Goal: Task Accomplishment & Management: Manage account settings

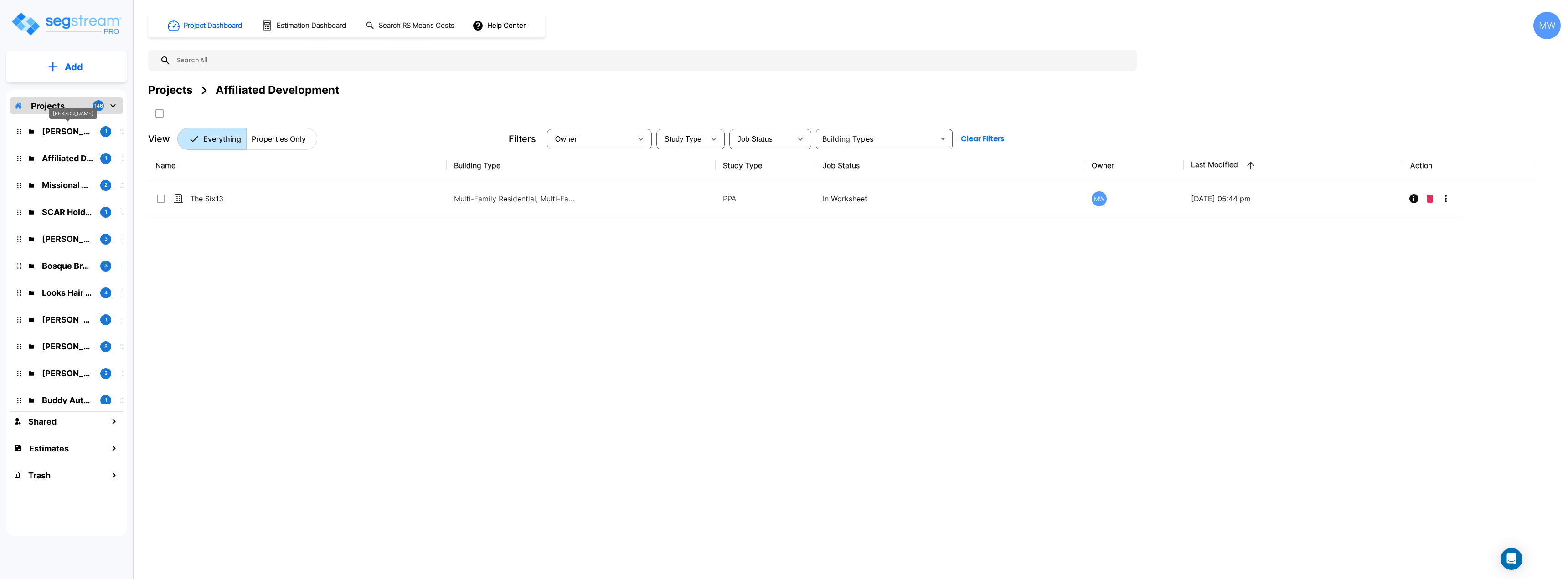
click at [63, 133] on p "[PERSON_NAME]" at bounding box center [68, 131] width 51 height 12
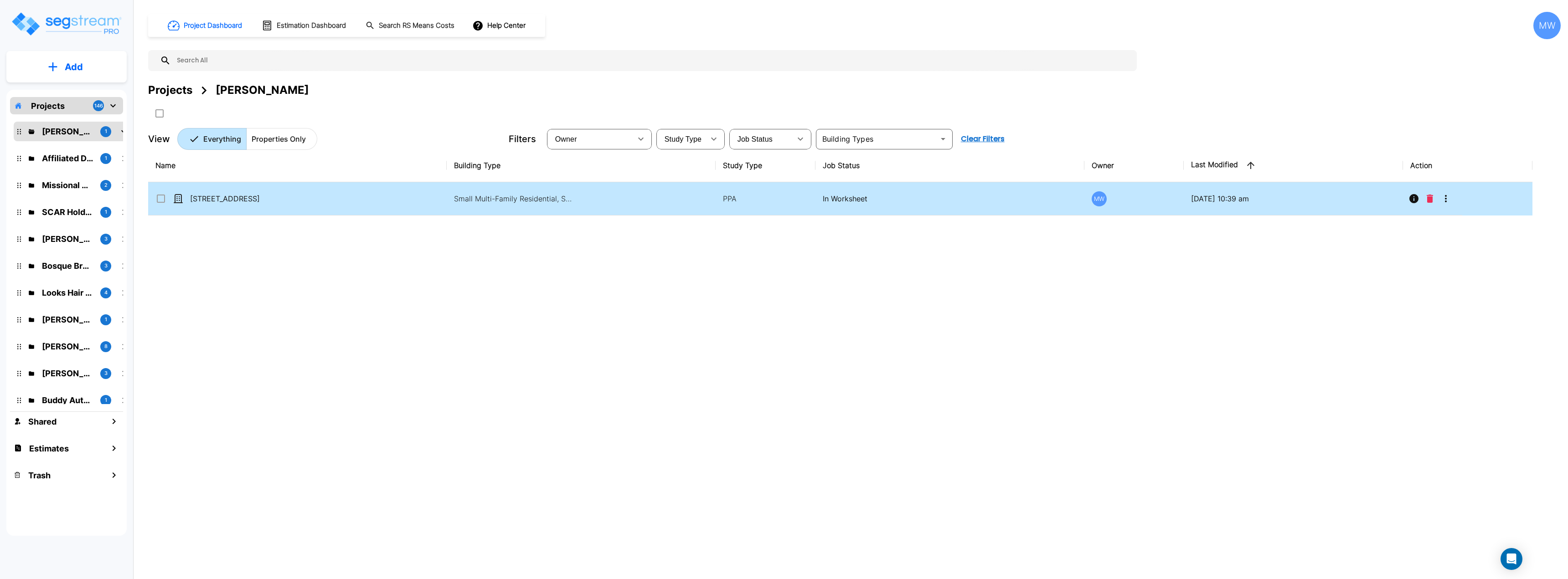
click at [323, 210] on td "149 Spring St" at bounding box center [297, 199] width 298 height 33
checkbox input "true"
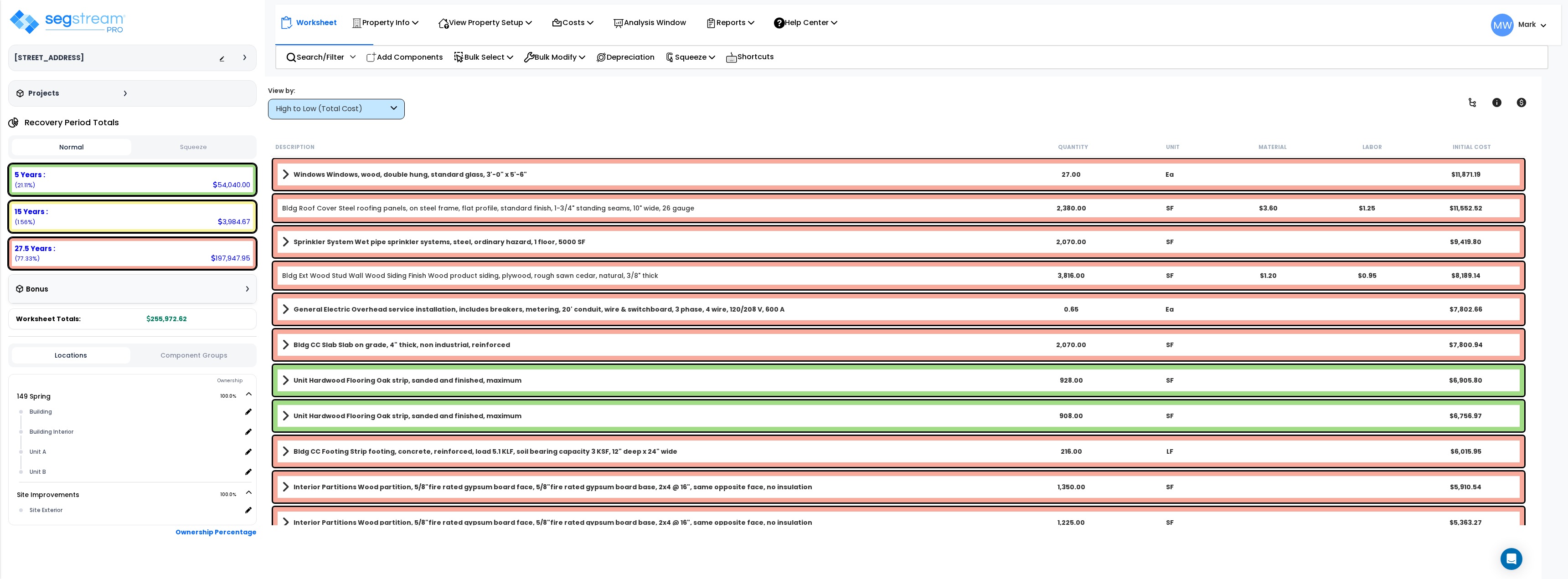
click at [206, 149] on button "Squeeze" at bounding box center [193, 147] width 119 height 16
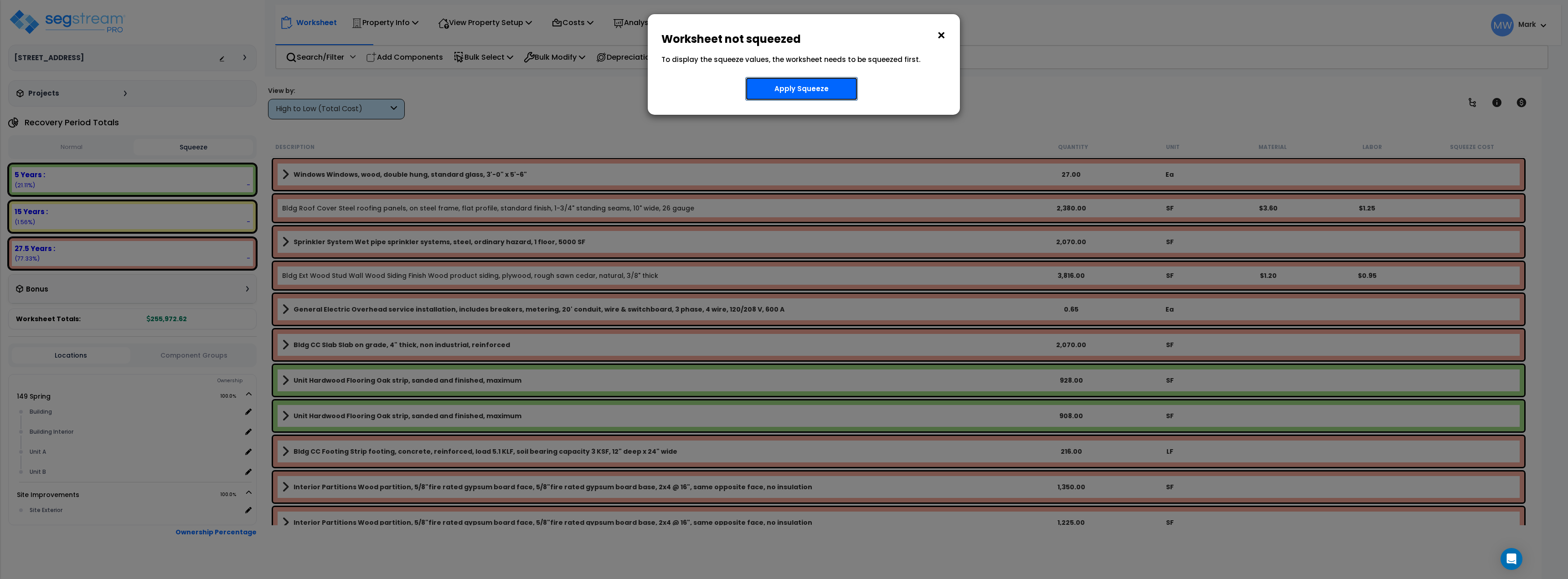
click at [783, 95] on button "Apply Squeeze" at bounding box center [801, 89] width 113 height 24
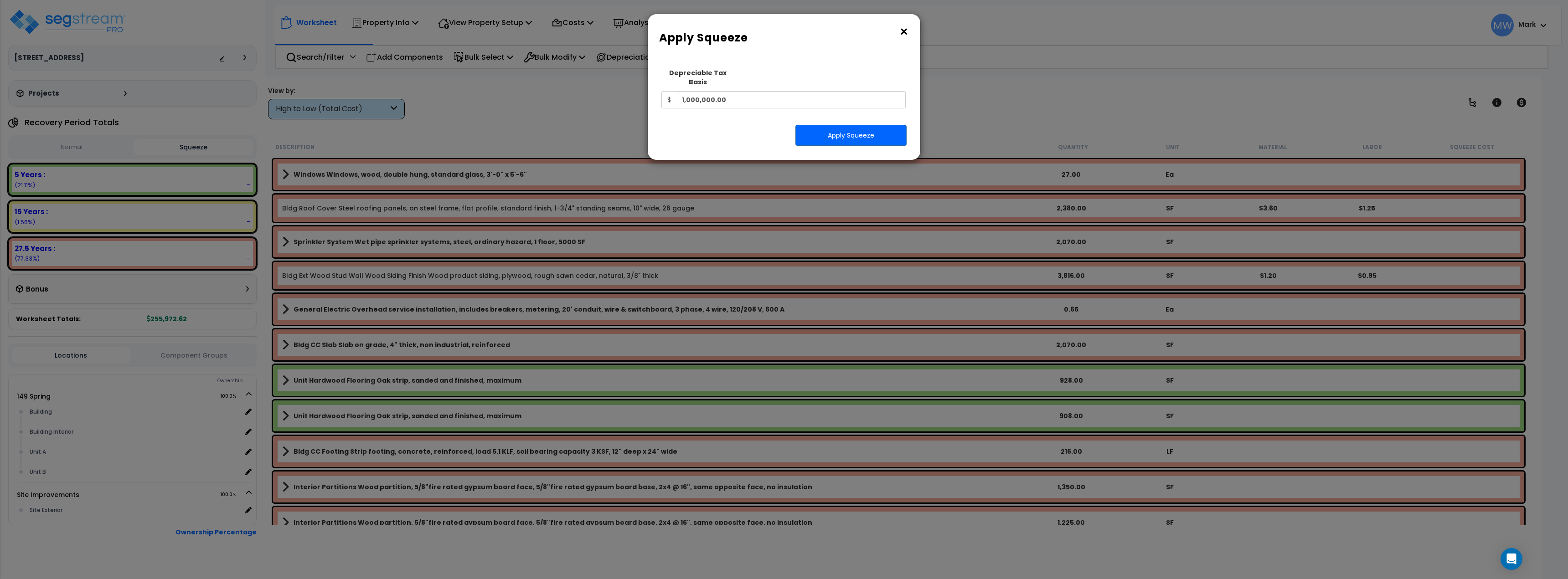
click at [900, 32] on button "×" at bounding box center [904, 32] width 10 height 15
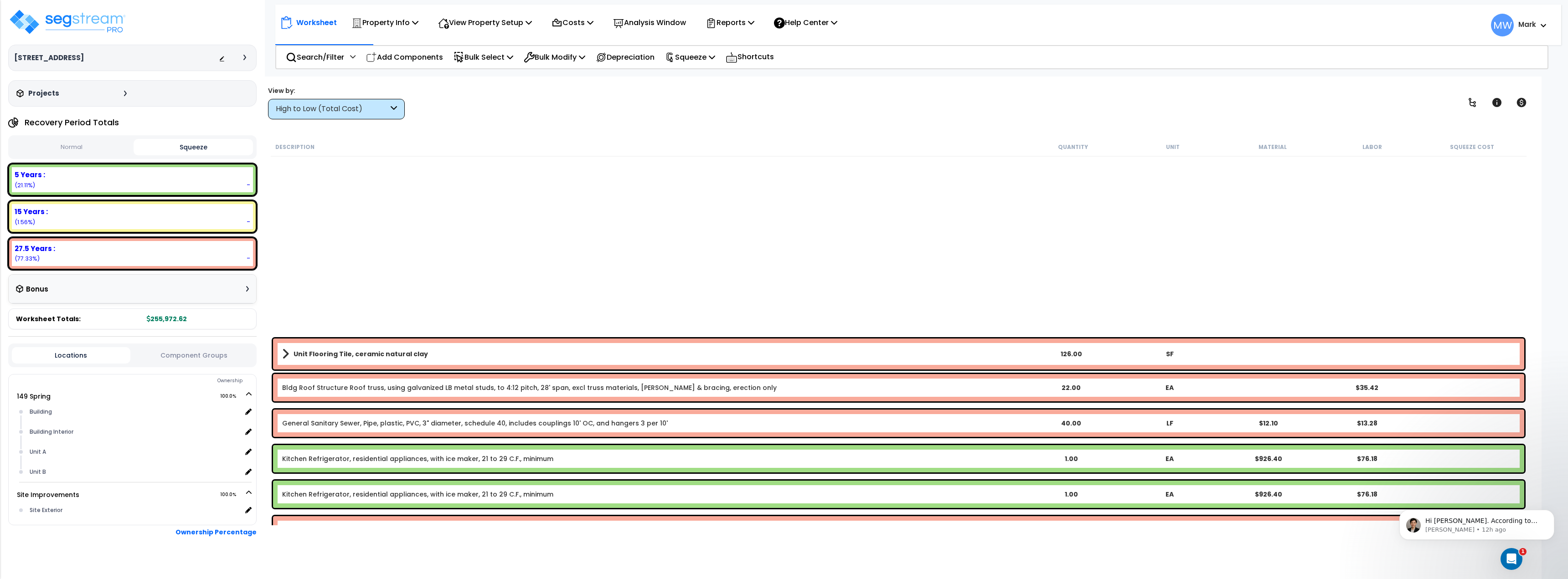
scroll to position [2050, 0]
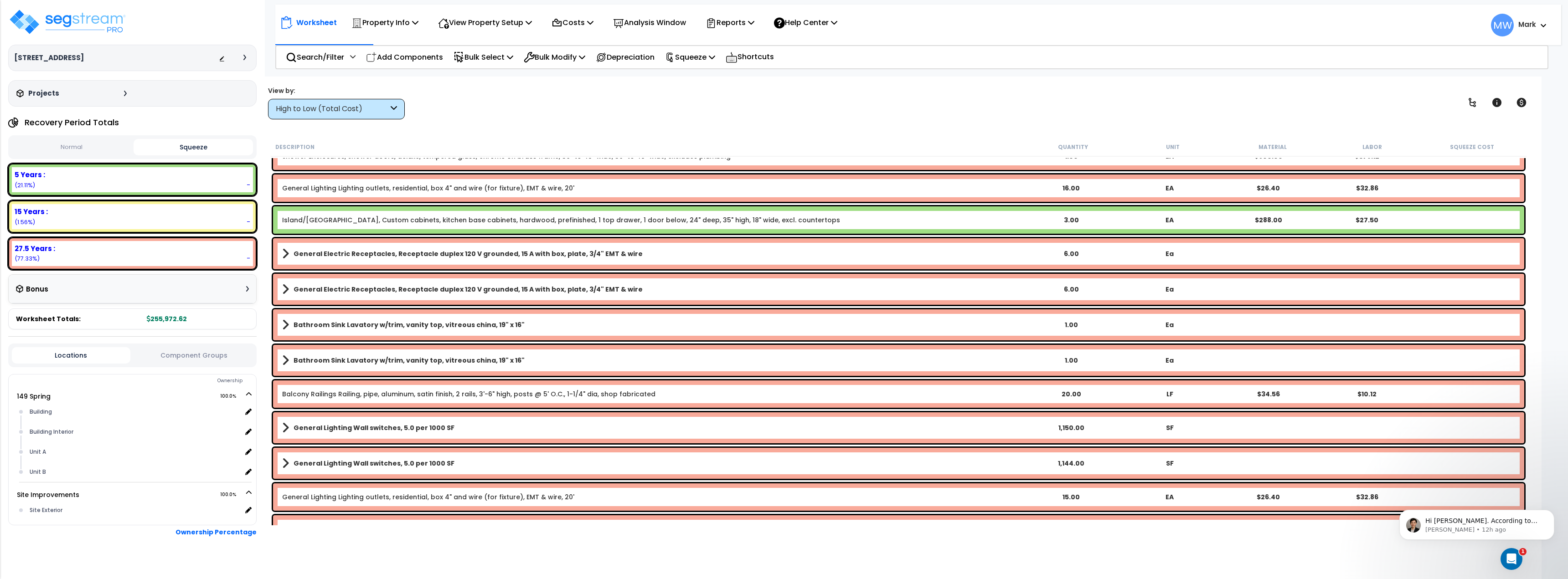
click at [327, 109] on div "High to Low (Total Cost)" at bounding box center [332, 109] width 113 height 10
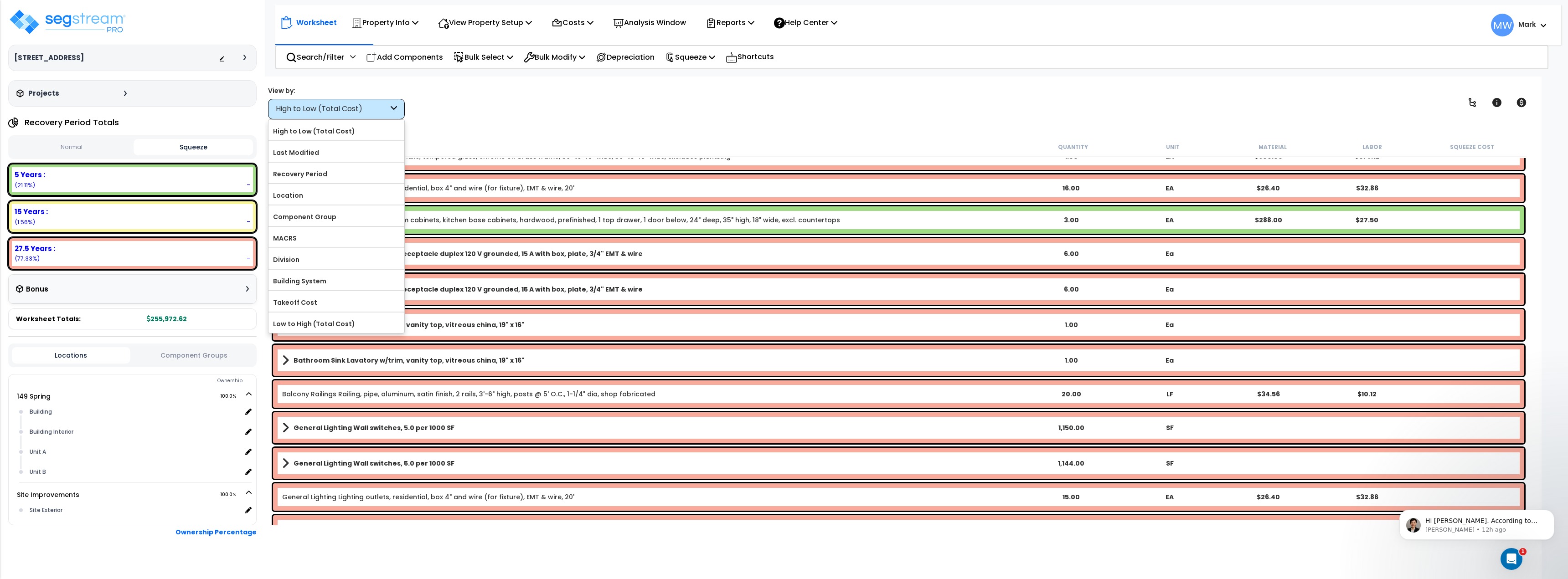
click at [509, 133] on div "Worksheet Property Info Property Setup Add Property Unit Template property Clon…" at bounding box center [898, 366] width 1286 height 579
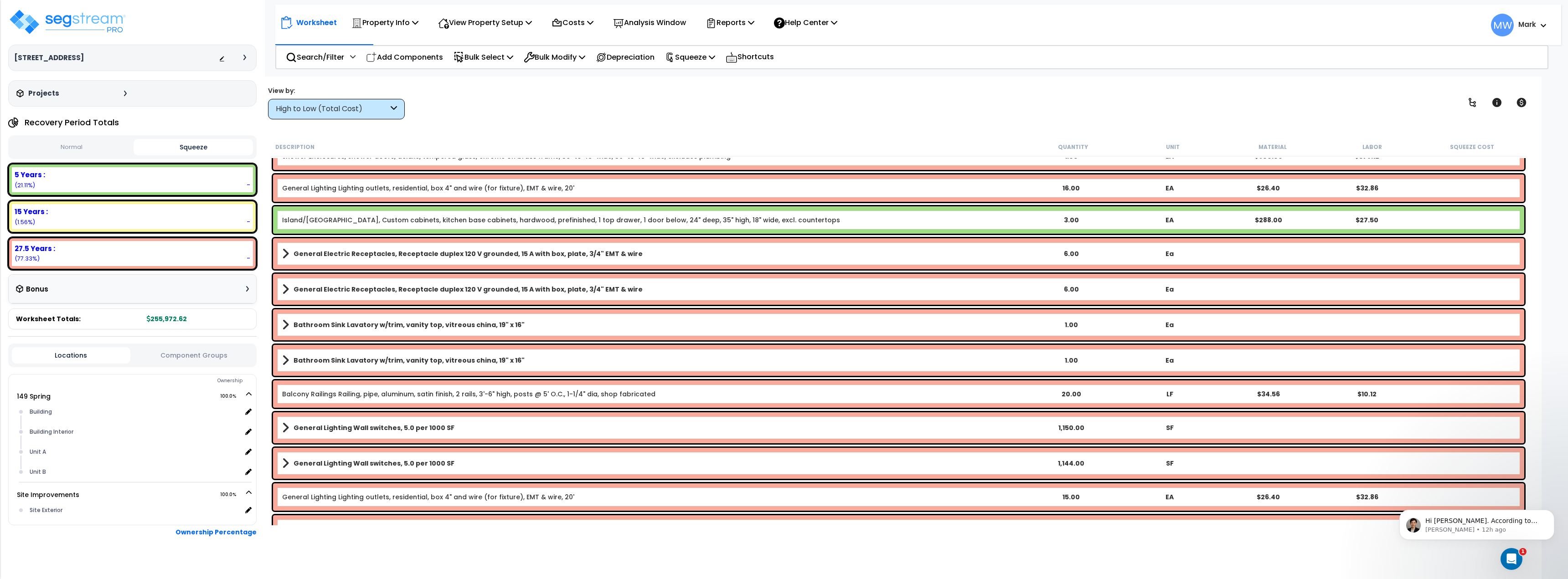
click at [315, 122] on div "Worksheet Property Info Property Setup Add Property Unit Template property Clon…" at bounding box center [898, 366] width 1286 height 579
click at [322, 113] on div "High to Low (Total Cost)" at bounding box center [332, 109] width 113 height 10
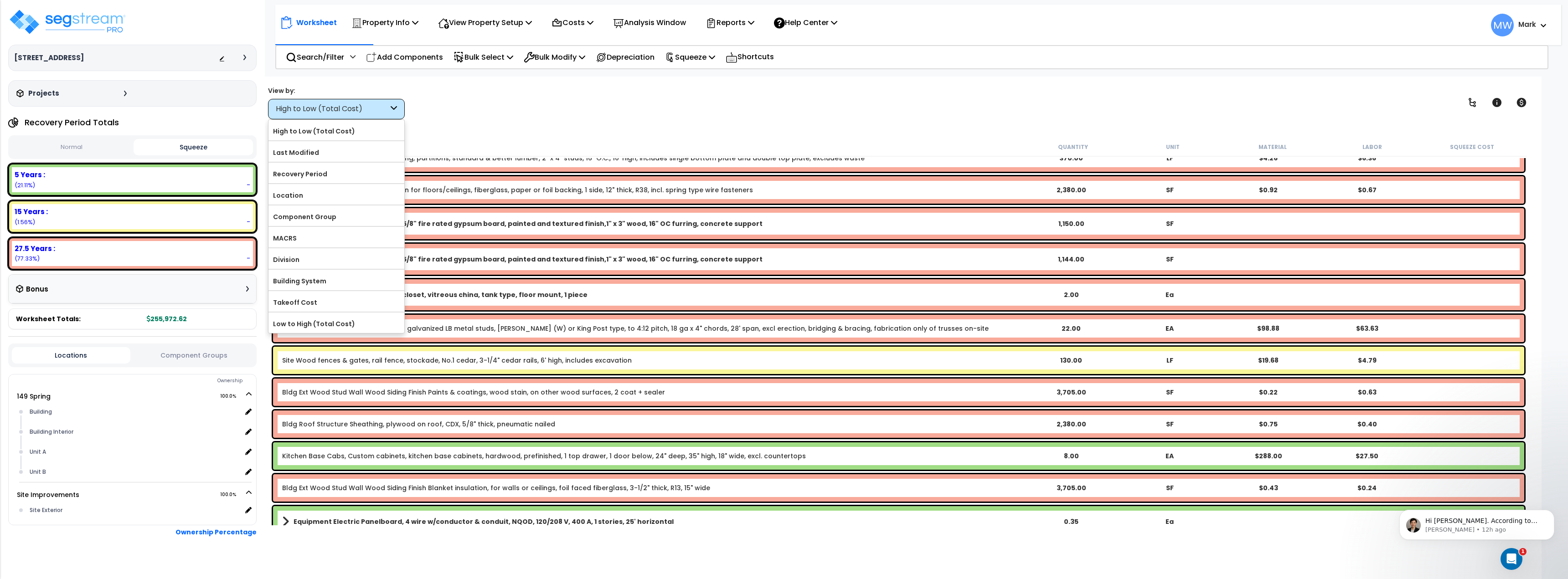
scroll to position [0, 0]
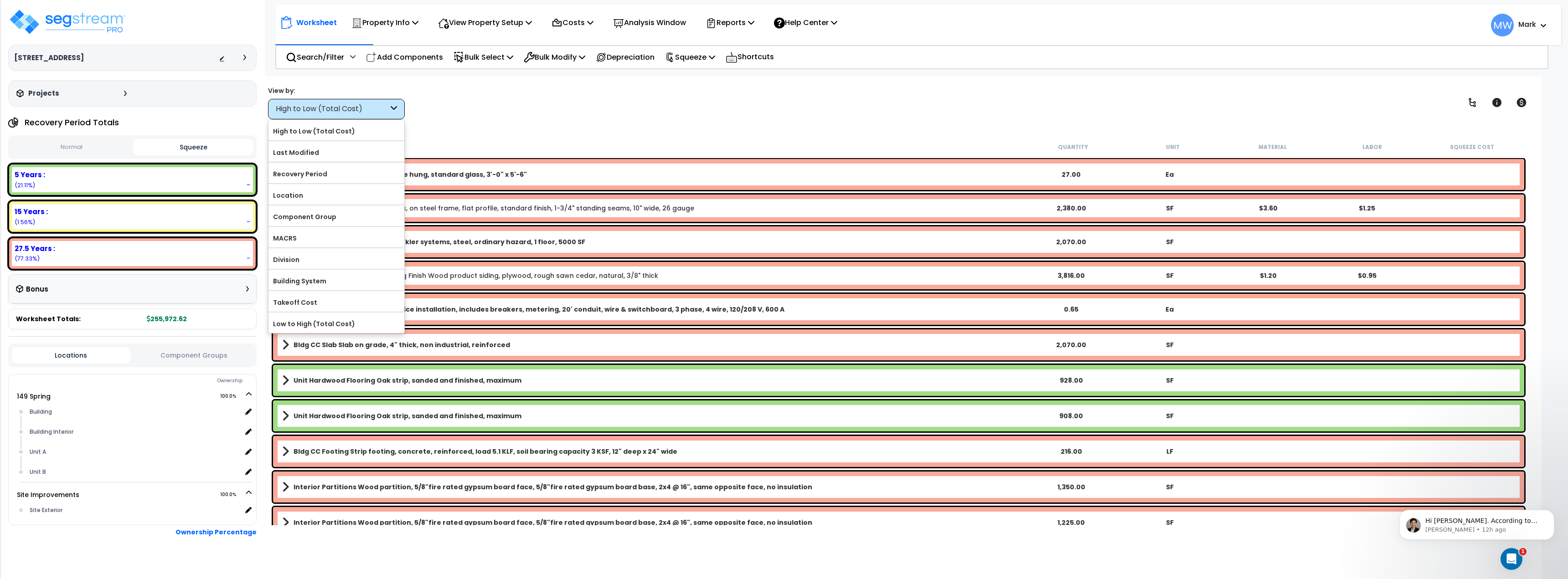
click at [603, 92] on div "View by: High to Low (Total Cost) High to Low (Total Cost)" at bounding box center [898, 102] width 1268 height 33
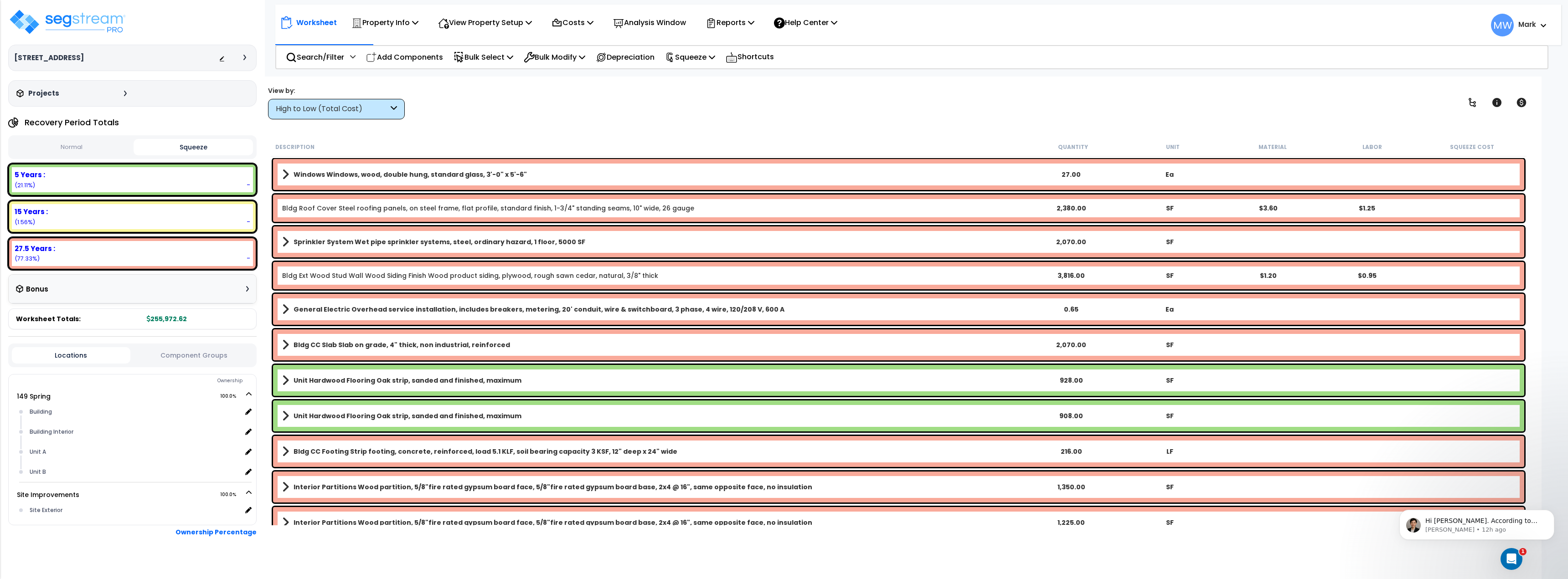
click at [99, 142] on button "Normal" at bounding box center [71, 147] width 119 height 16
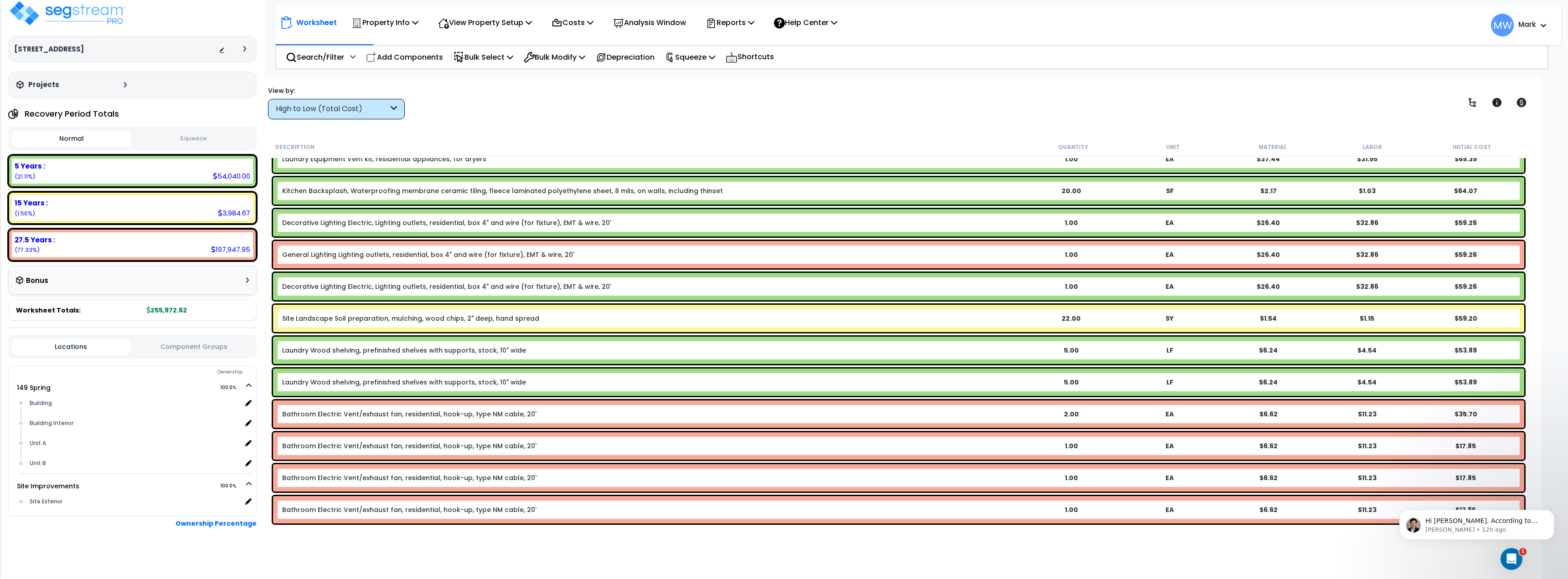
scroll to position [12, 0]
click at [189, 366] on div "Ownership" at bounding box center [141, 369] width 229 height 11
click at [176, 350] on div "Locations Component Groups" at bounding box center [132, 344] width 248 height 24
click at [177, 344] on button "Component Groups" at bounding box center [194, 344] width 119 height 10
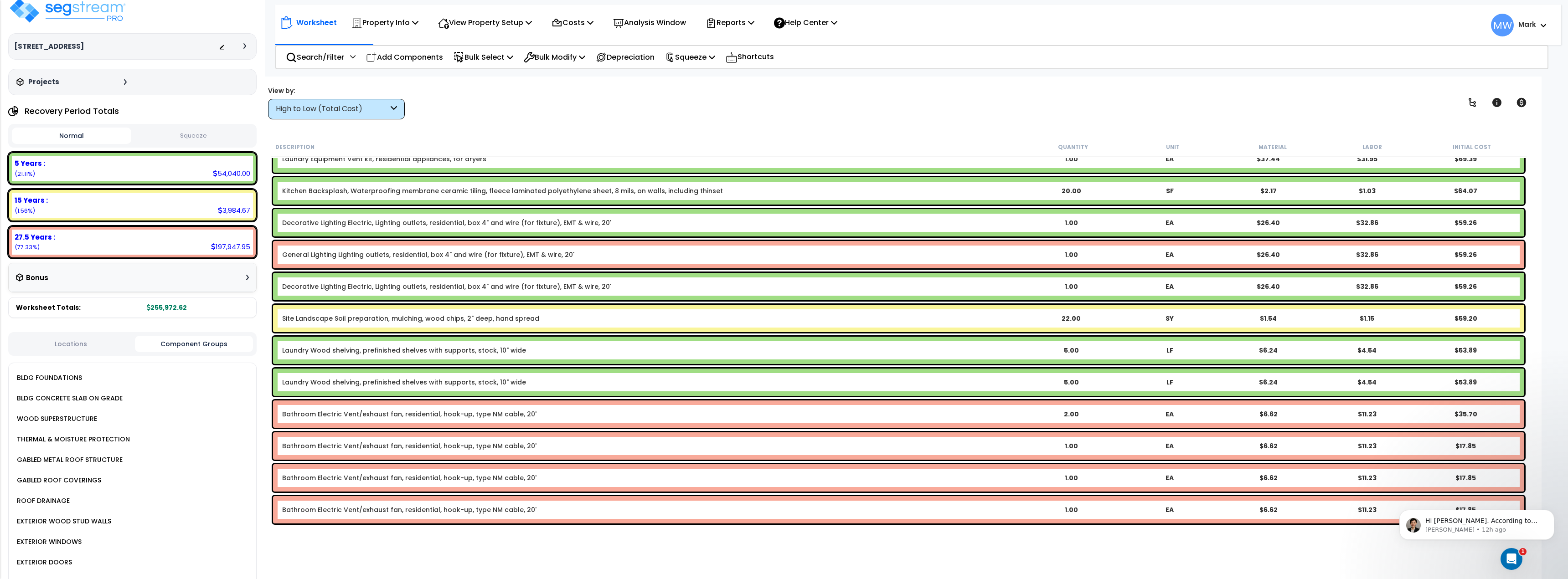
click at [98, 349] on button "Locations" at bounding box center [71, 344] width 119 height 10
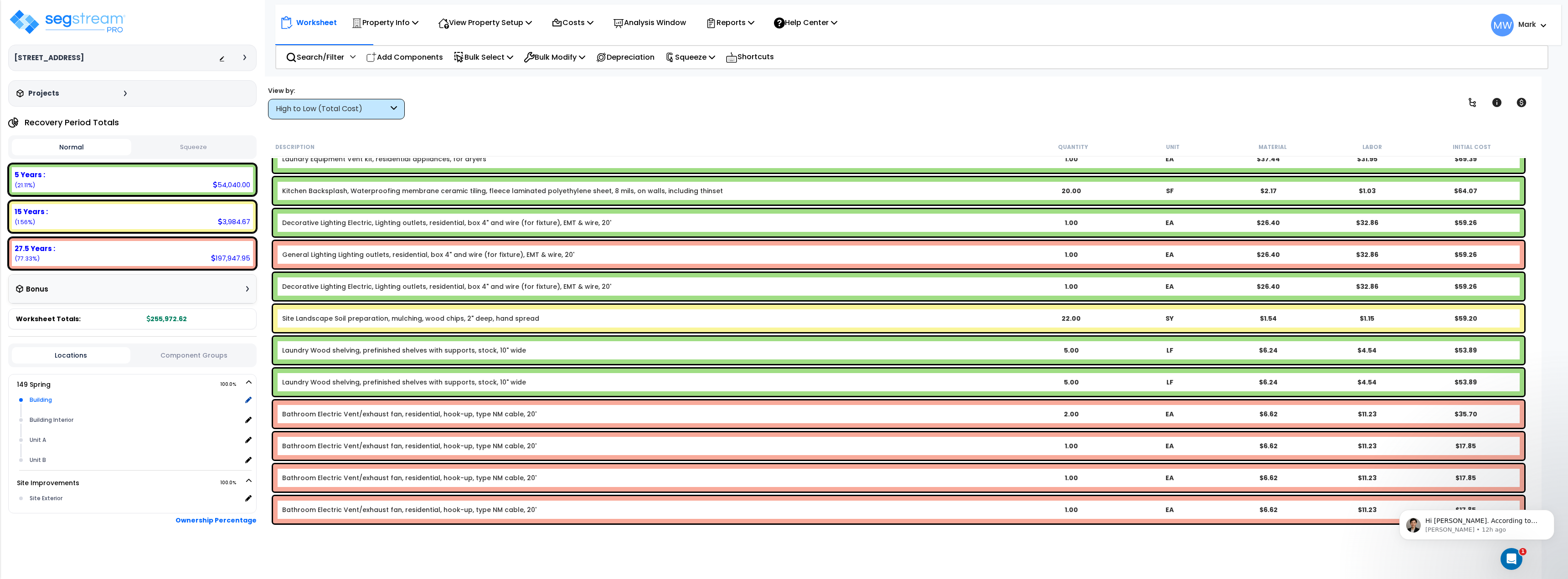
scroll to position [0, 0]
click at [225, 285] on div "Bonus" at bounding box center [132, 289] width 233 height 18
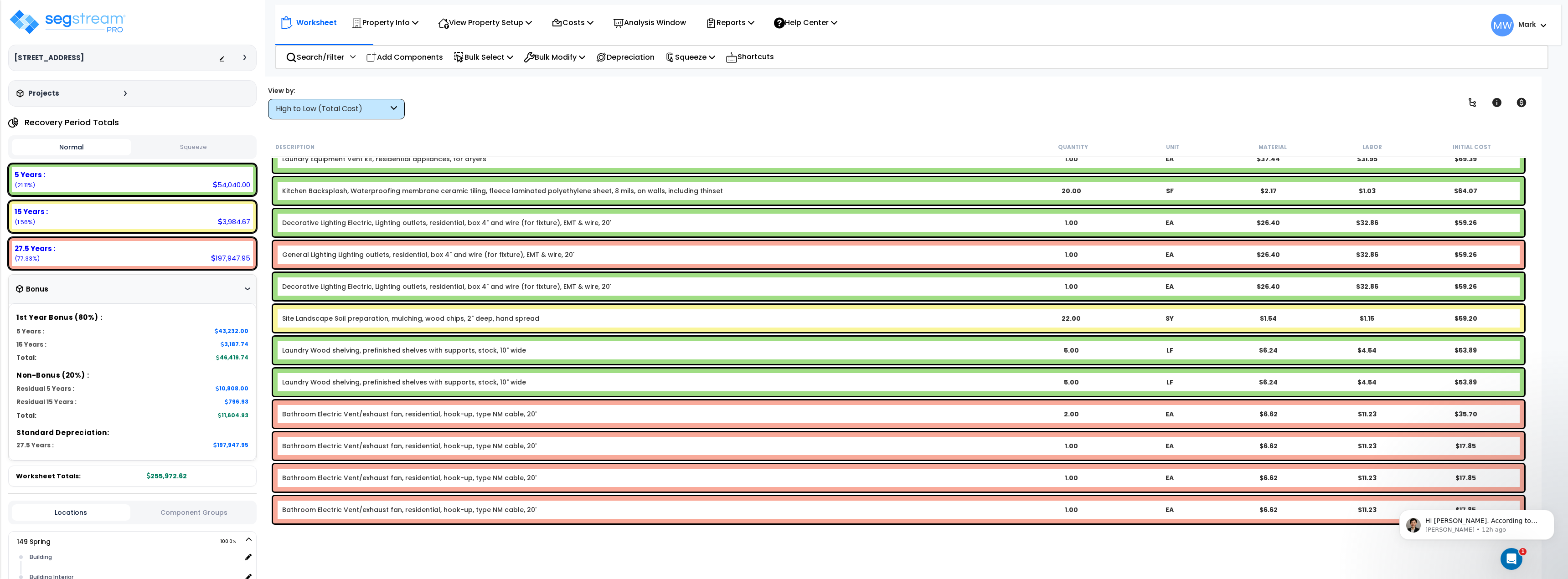
click at [239, 296] on div "Bonus" at bounding box center [132, 289] width 233 height 18
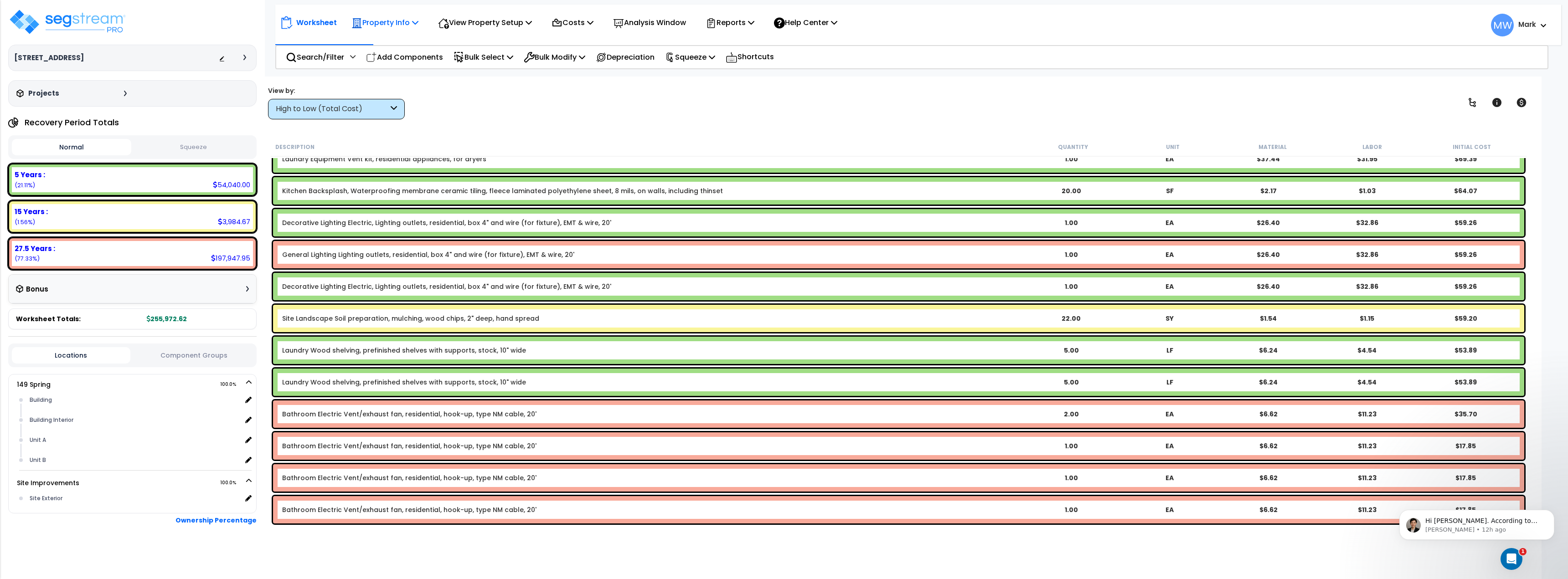
click at [402, 26] on p "Property Info" at bounding box center [385, 23] width 67 height 12
click at [404, 44] on link "Property Setup" at bounding box center [392, 43] width 90 height 18
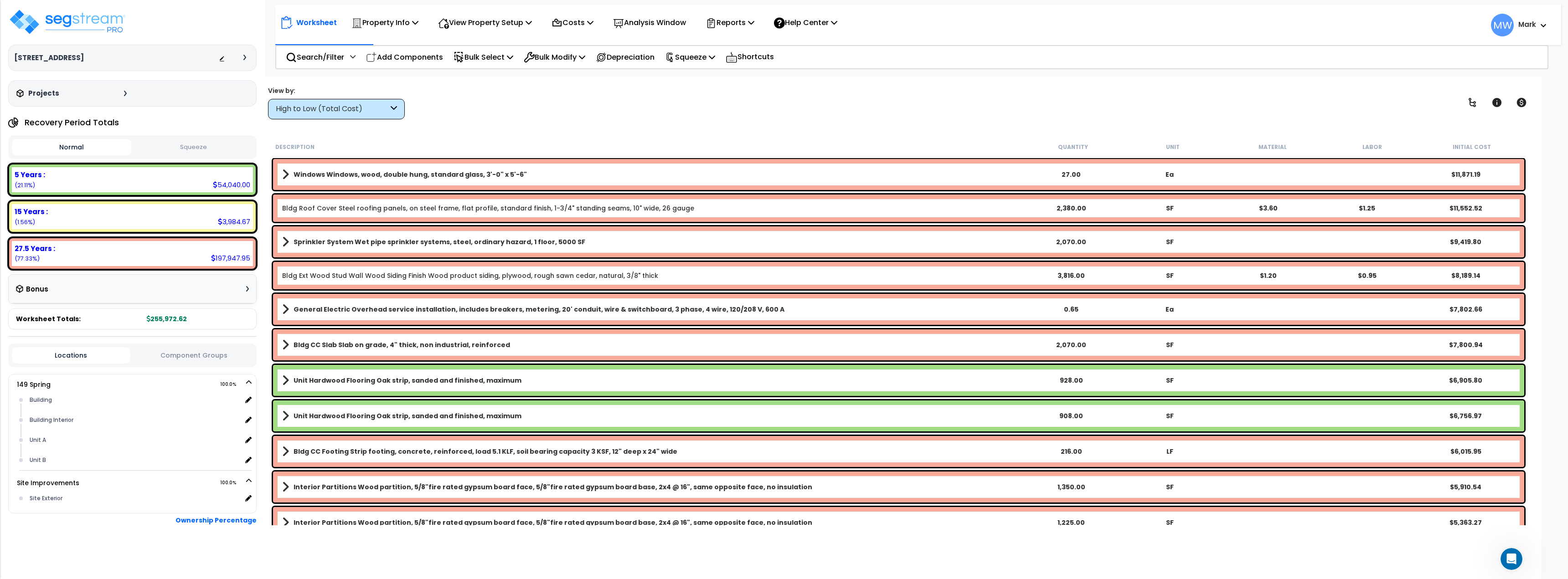
click at [187, 144] on button "Squeeze" at bounding box center [193, 147] width 119 height 16
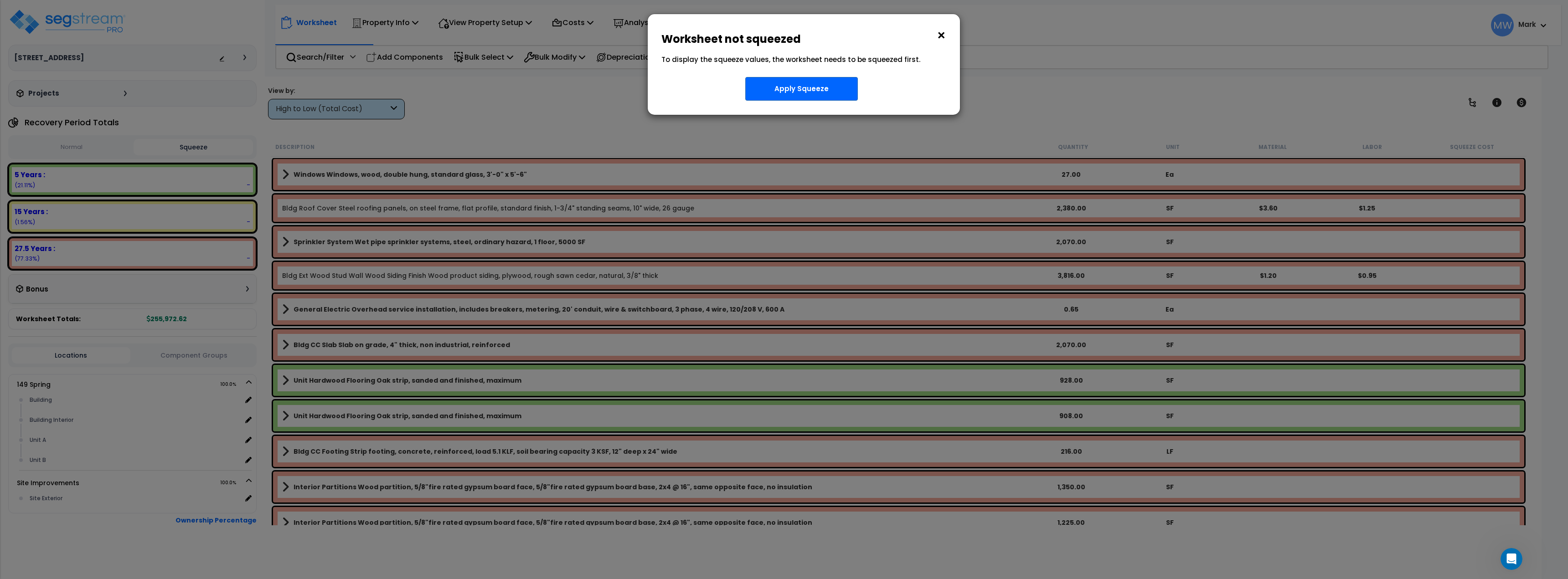
click at [951, 33] on div "× Worksheet not squeezed" at bounding box center [803, 32] width 312 height 35
click at [939, 35] on button "×" at bounding box center [941, 35] width 10 height 15
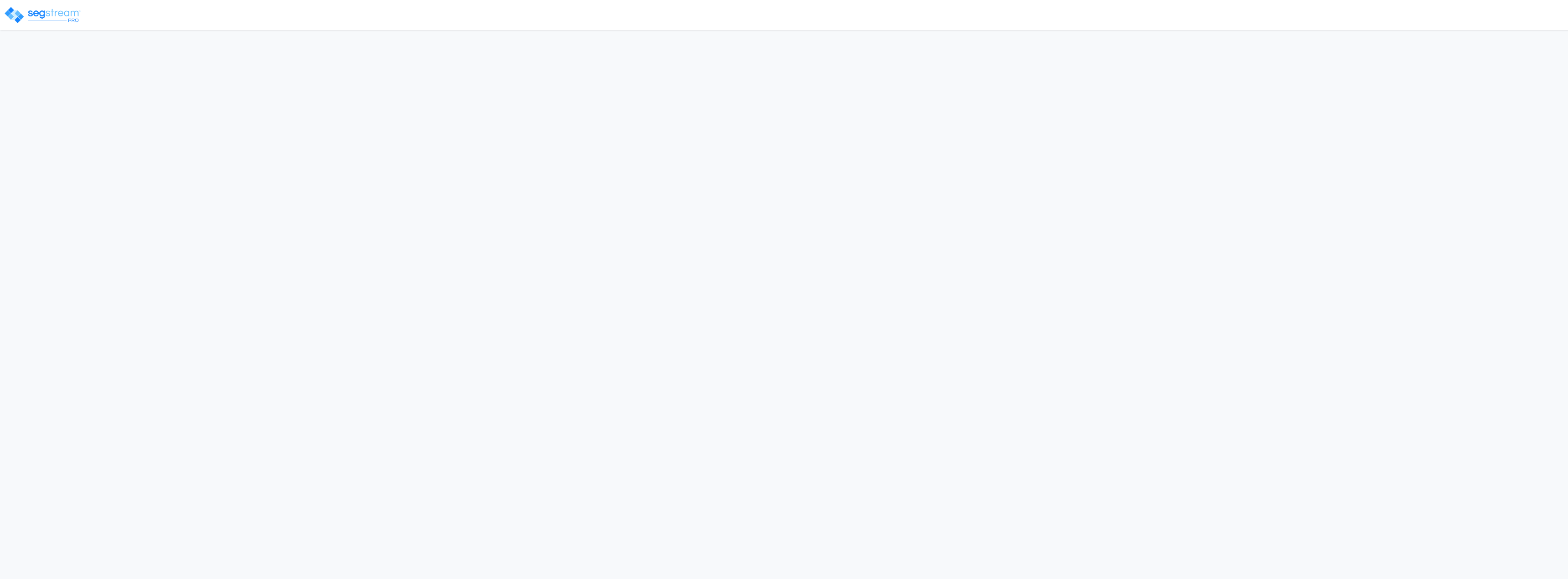
select select "2025"
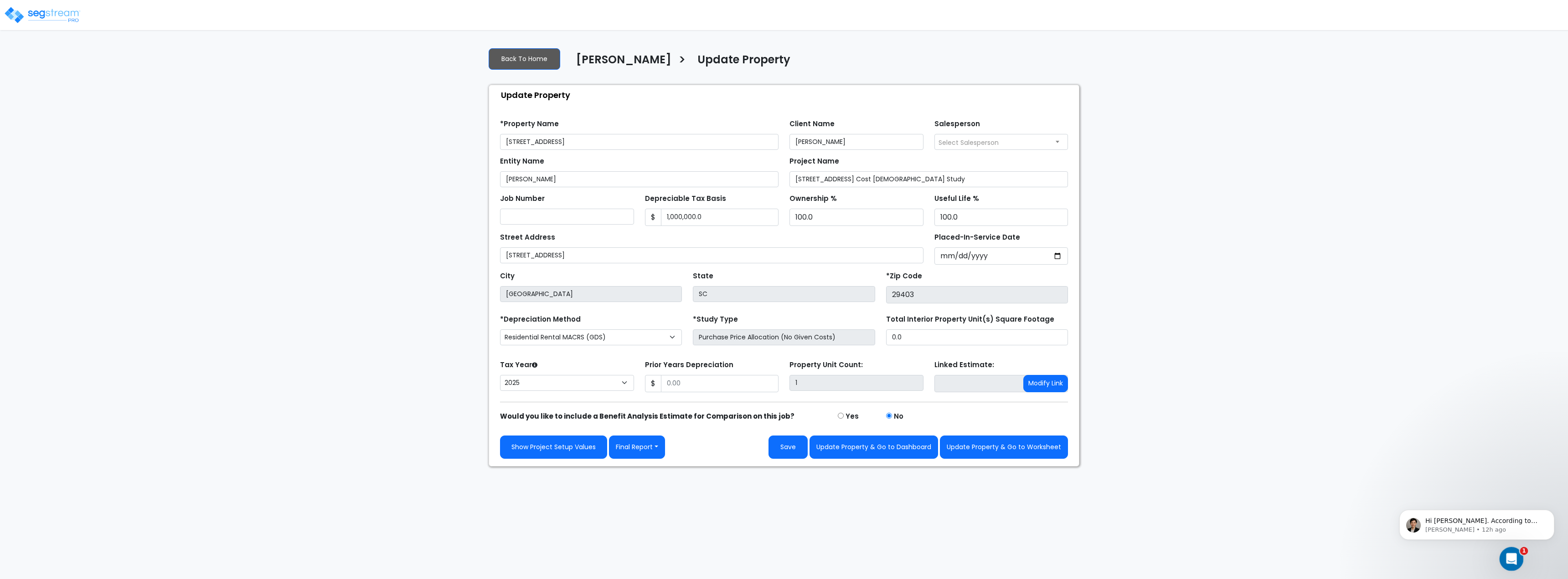
click at [1503, 550] on div "Open Intercom Messenger" at bounding box center [1510, 557] width 30 height 30
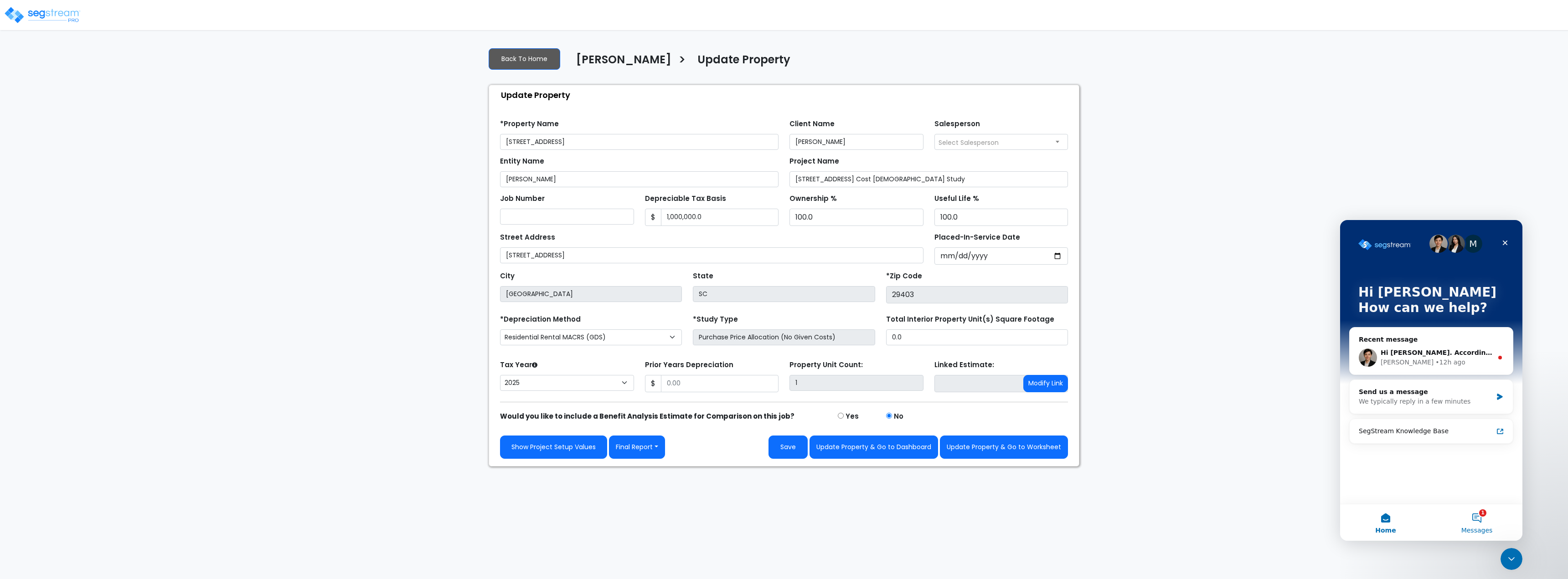
click at [1478, 520] on button "1 Messages" at bounding box center [1477, 522] width 91 height 36
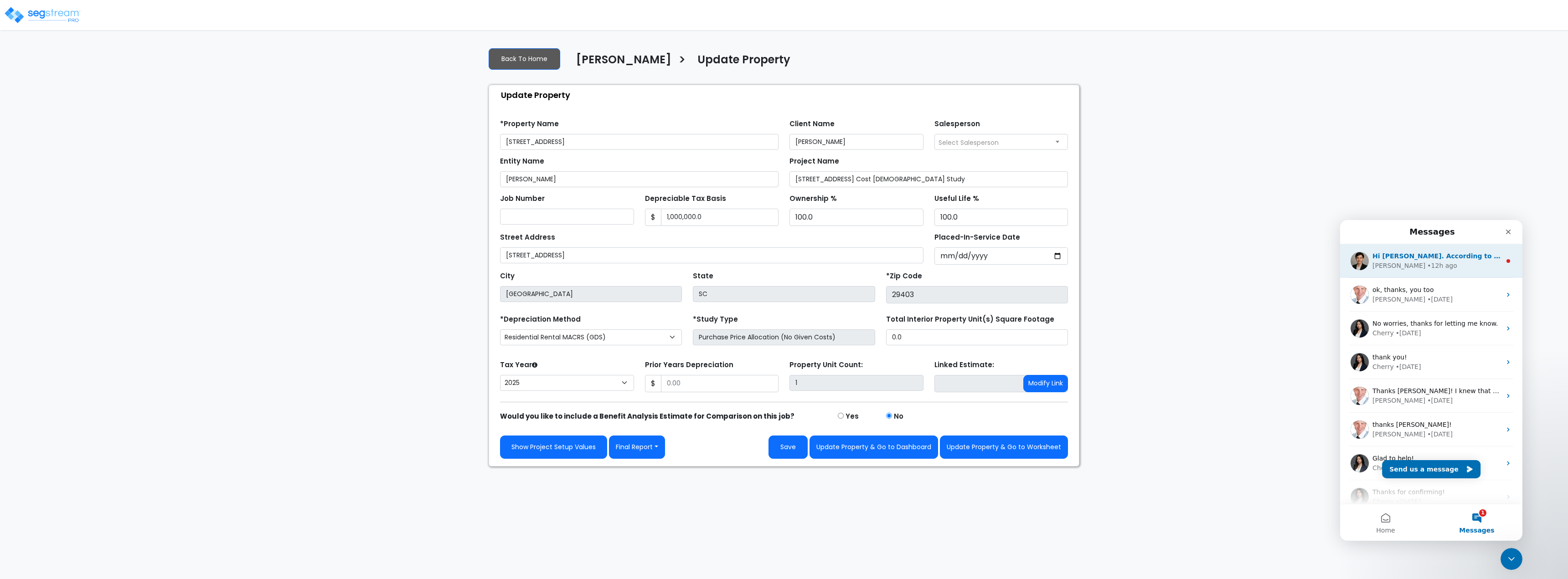
click at [1424, 263] on div "Denise • 12h ago" at bounding box center [1437, 266] width 128 height 10
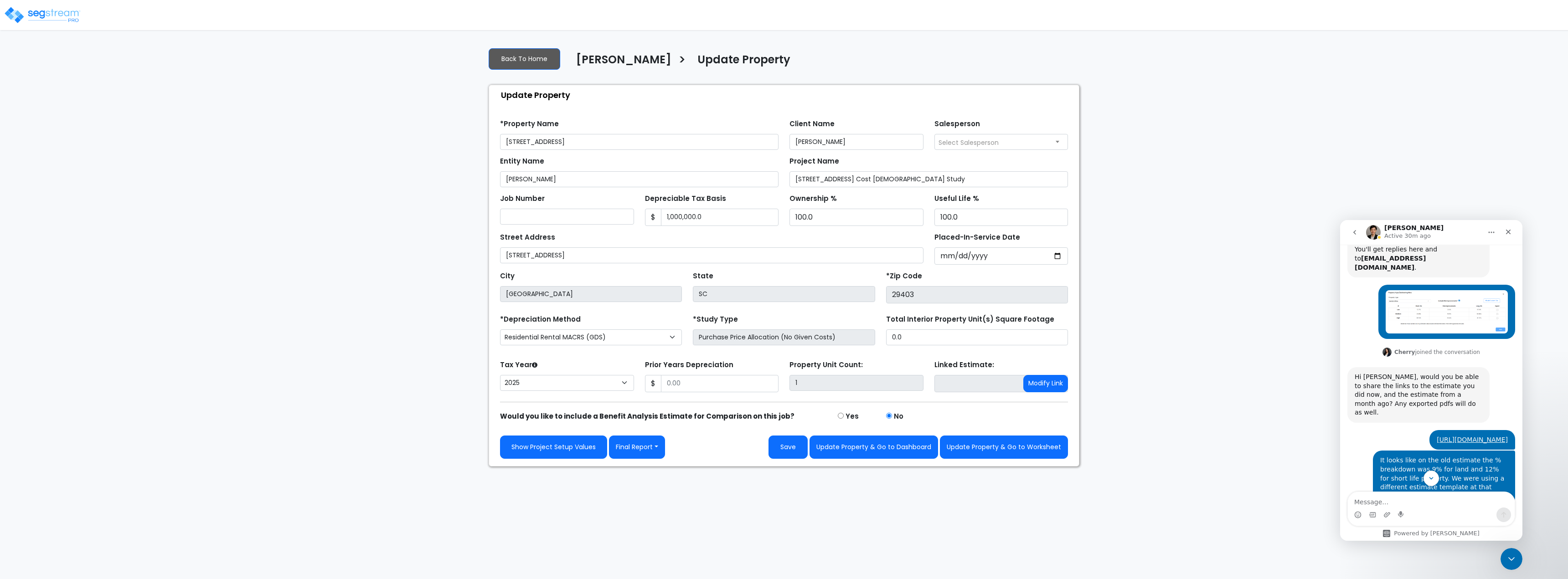
scroll to position [431, 0]
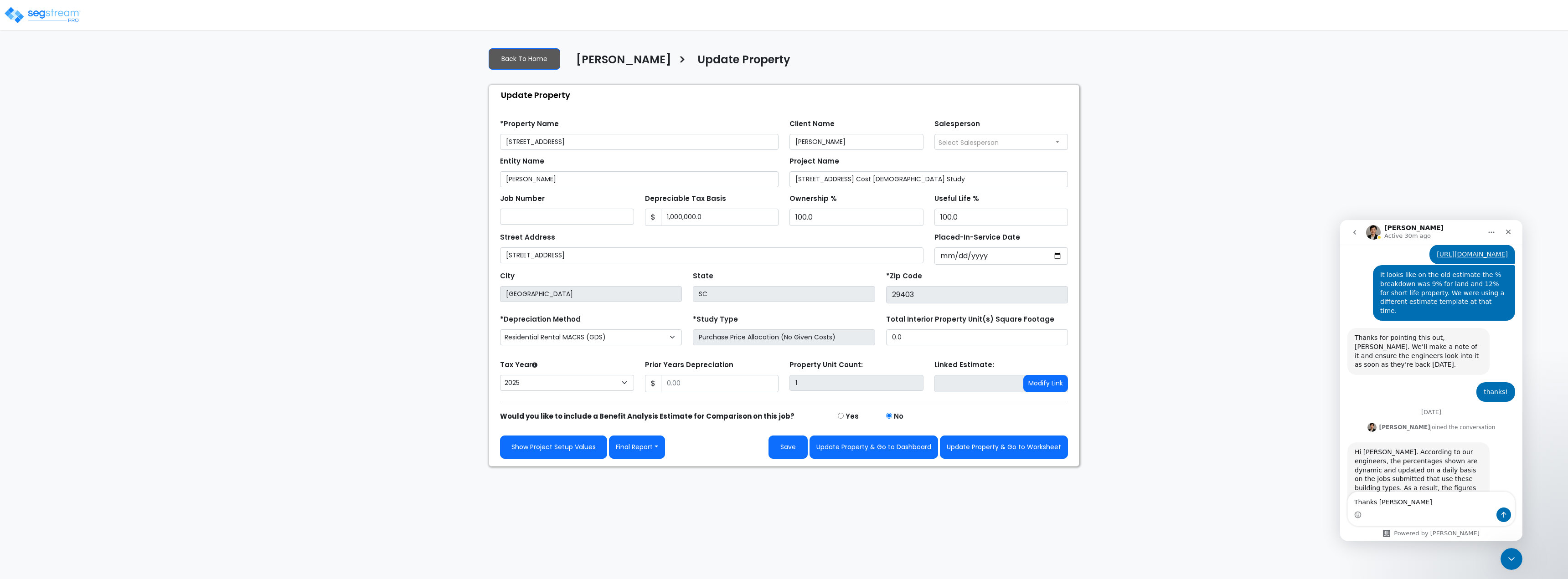
type textarea "Thanks Denise"
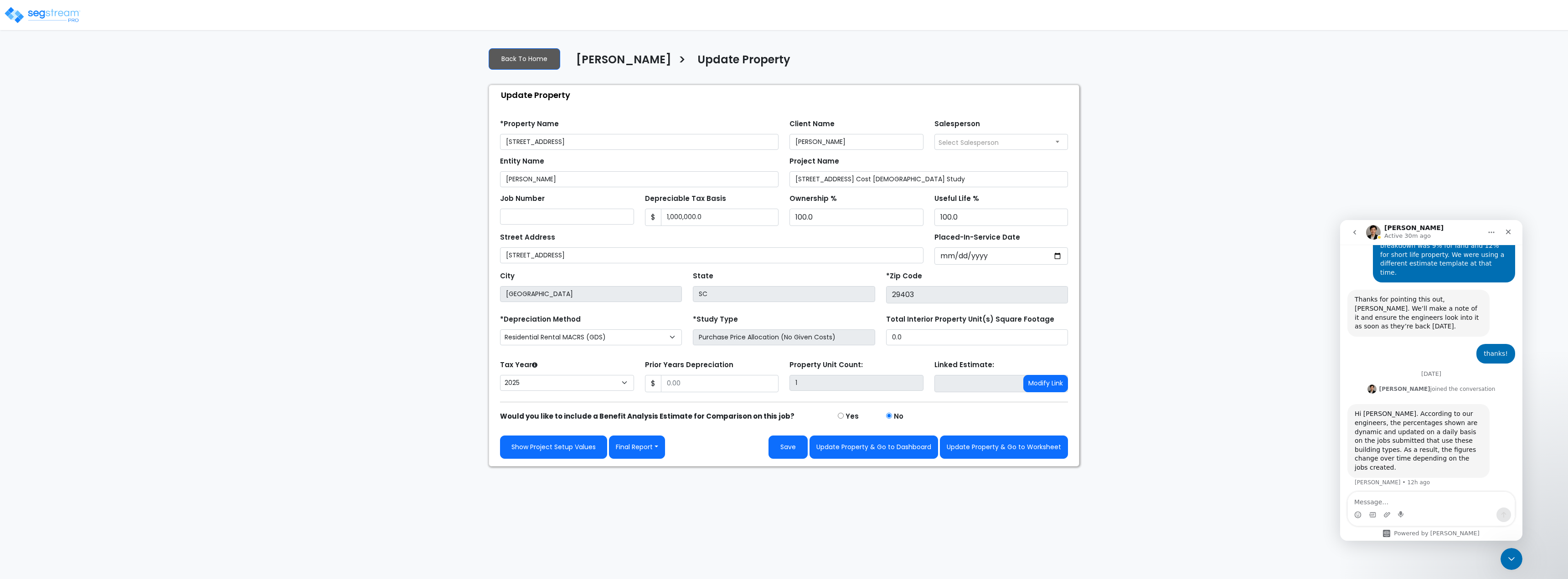
scroll to position [471, 0]
click at [1499, 558] on html at bounding box center [1510, 558] width 22 height 22
click at [1513, 230] on div "Close" at bounding box center [1508, 232] width 16 height 16
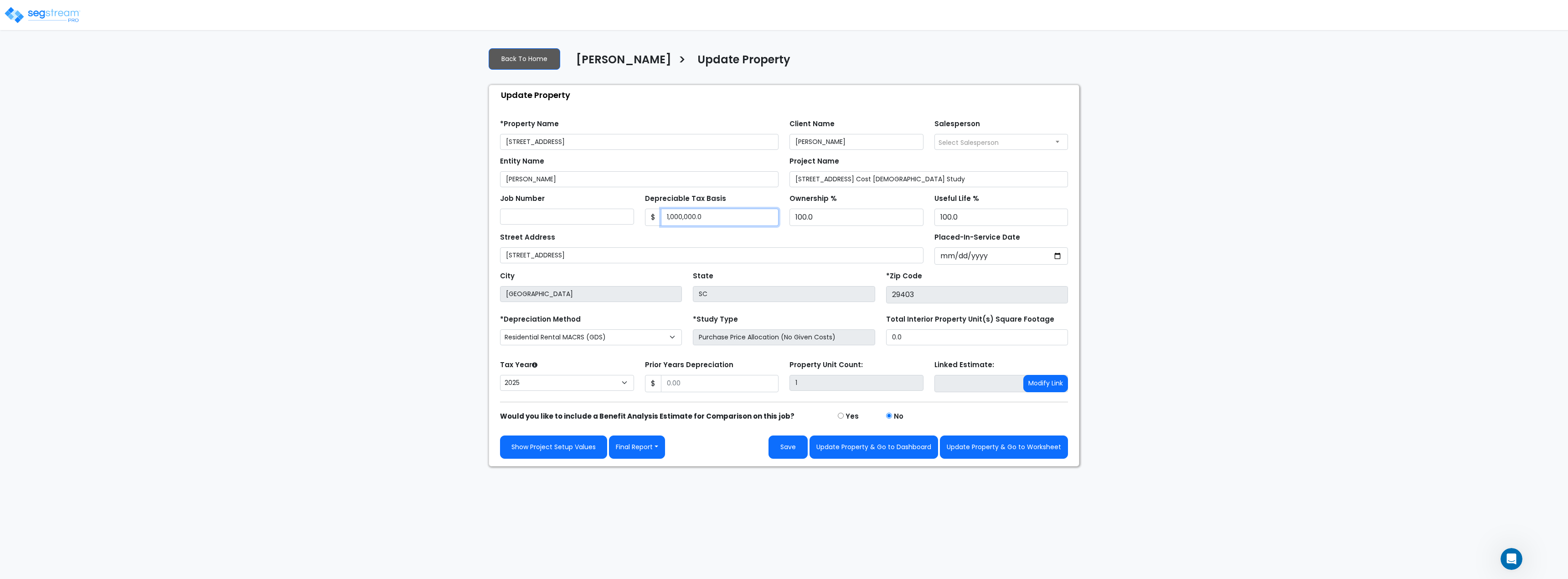
click at [740, 216] on input "1,000,000.0" at bounding box center [720, 217] width 118 height 17
type input "1,164,782"
click at [582, 177] on input "[PERSON_NAME]" at bounding box center [639, 179] width 279 height 16
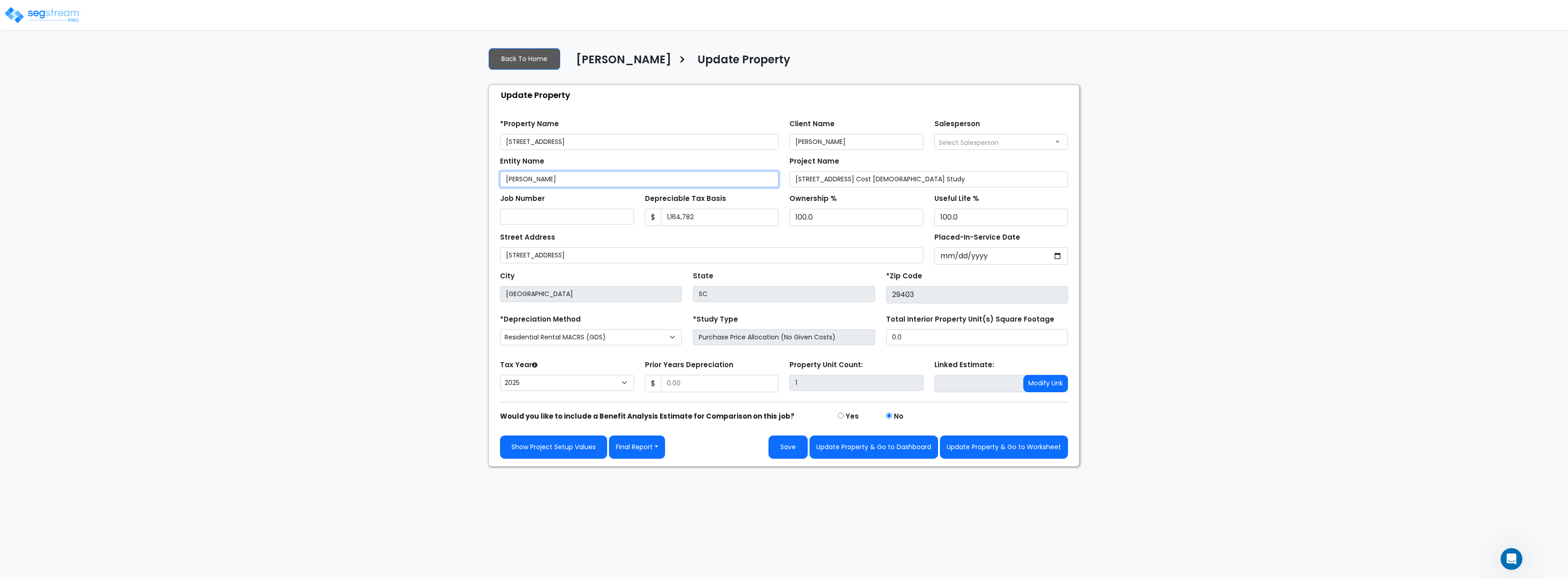
click at [582, 177] on input "[PERSON_NAME]" at bounding box center [639, 179] width 279 height 16
click at [582, 181] on input "149 Sprint Street LLC" at bounding box center [639, 179] width 279 height 16
click at [557, 177] on input "149 Sprint Street LLC" at bounding box center [639, 179] width 279 height 16
click at [553, 179] on input "149 Sprint Street LLC" at bounding box center [639, 179] width 279 height 16
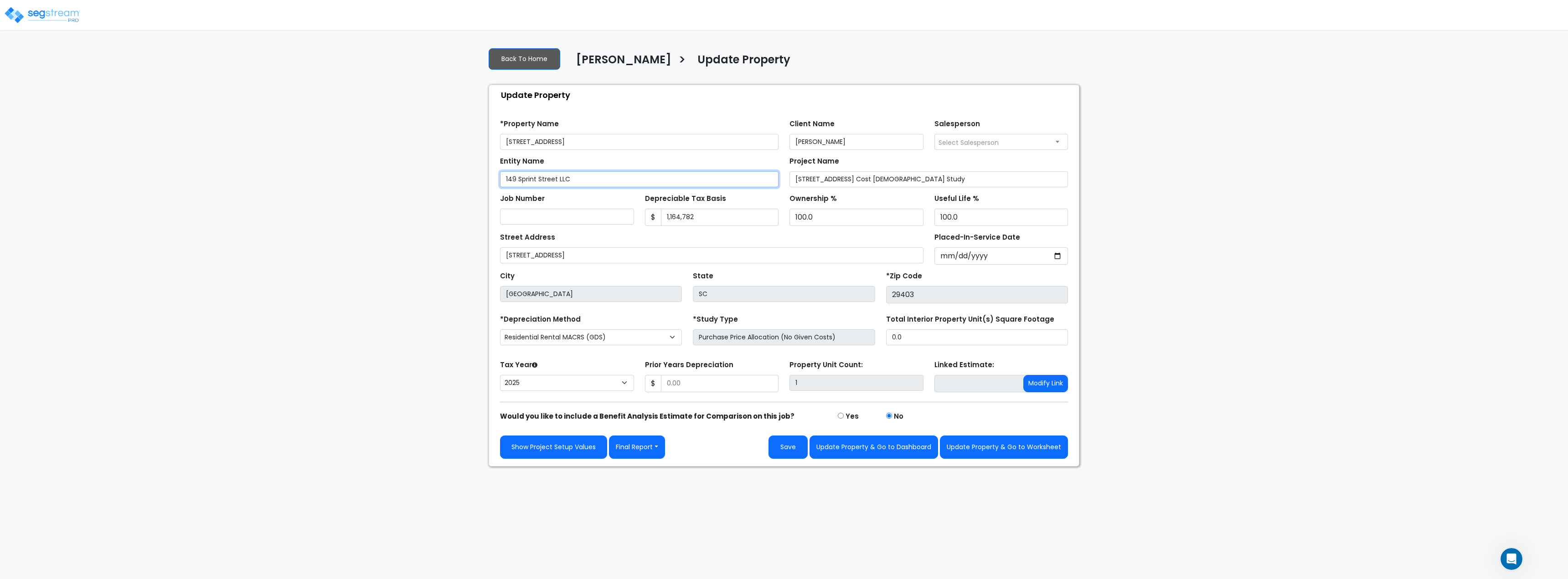
click at [558, 179] on input "149 Sprint Street LLC" at bounding box center [639, 179] width 279 height 16
type input "149 Spring Enterprises, LLC"
click at [671, 157] on div "Entity Name 149 Spring Enterprises, LLC" at bounding box center [639, 171] width 279 height 33
click at [703, 383] on input "Prior Years Depreciation" at bounding box center [720, 383] width 118 height 17
type input "0"
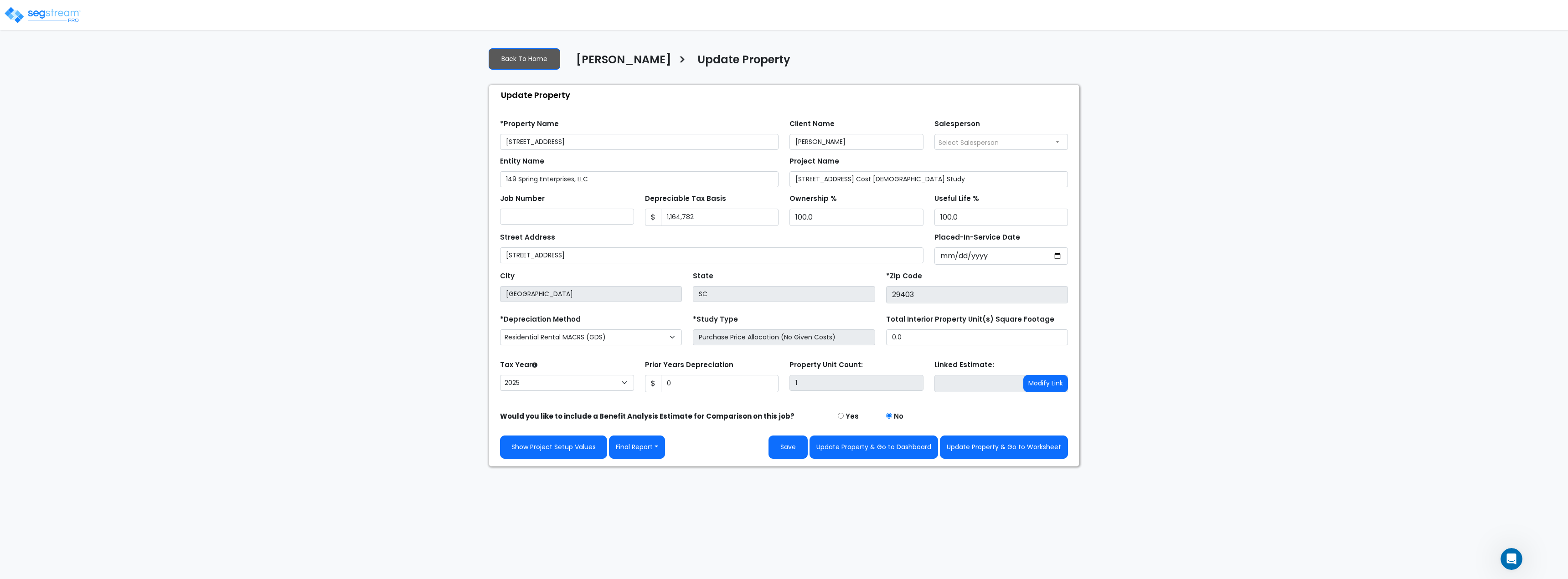
click at [733, 451] on div "Show Project Setup Values Final Report Report Custom Fields Report Images Repor…" at bounding box center [783, 447] width 568 height 23
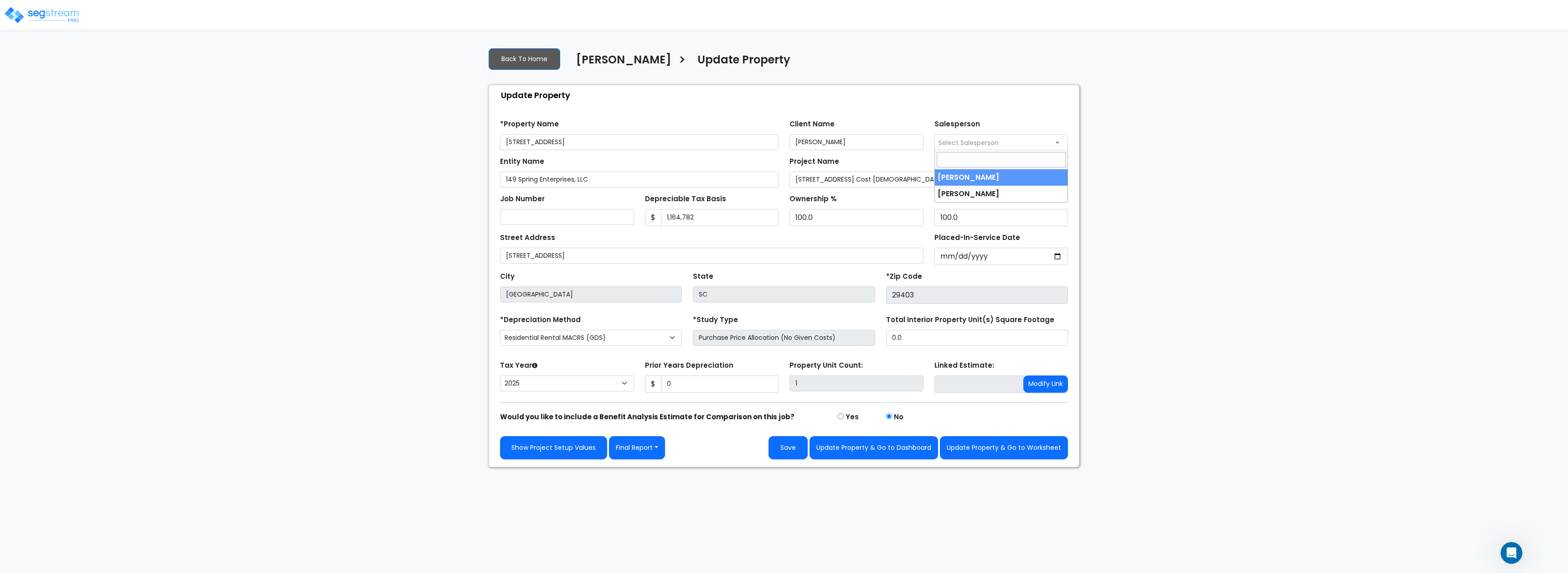
click at [968, 142] on span "Select Salesperson" at bounding box center [968, 142] width 60 height 9
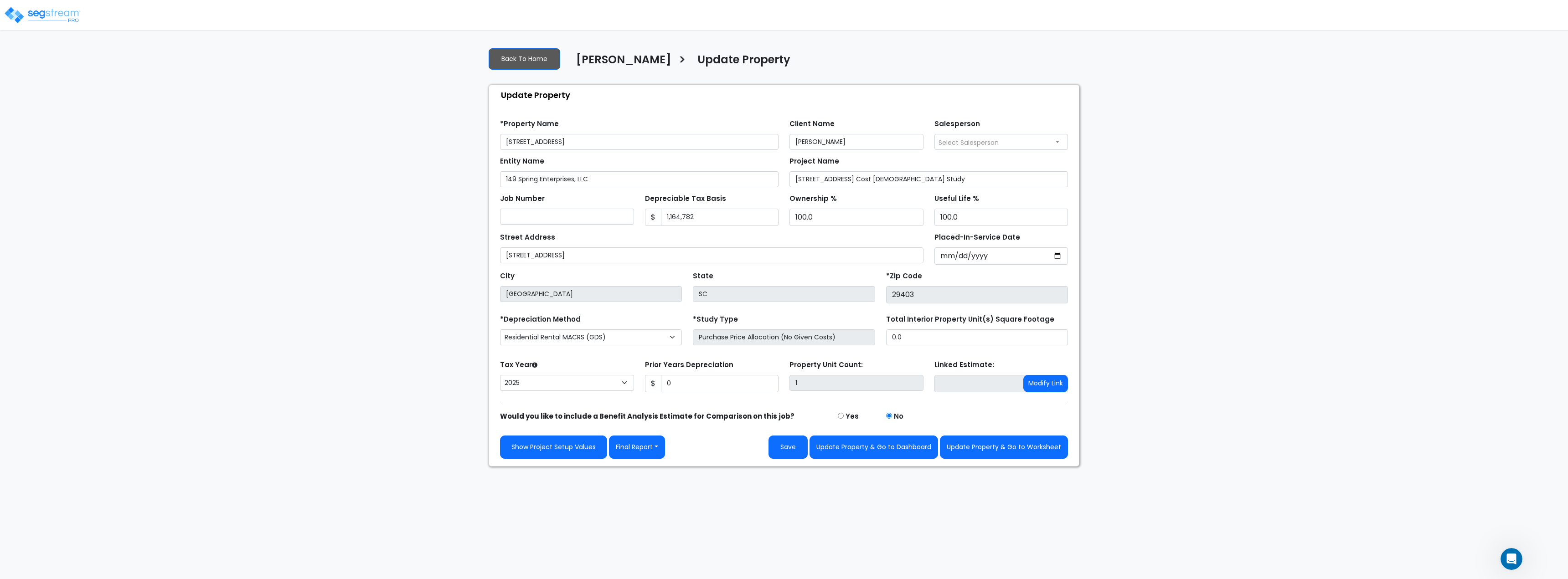
click at [965, 126] on label "Salesperson" at bounding box center [957, 123] width 46 height 10
click at [935, 137] on select "Select Salesperson Mark Woeber Carson Kennamer" at bounding box center [934, 137] width 1 height 1
click at [981, 449] on button "Update Property & Go to Worksheet" at bounding box center [1004, 447] width 128 height 23
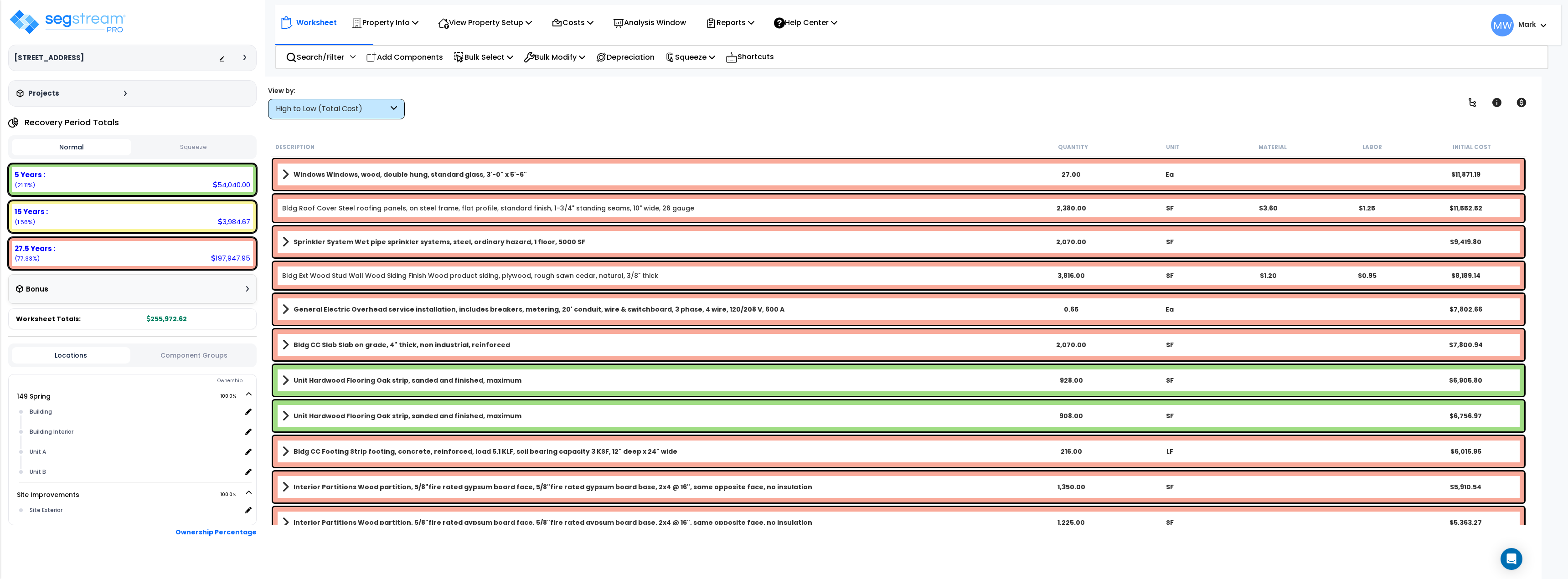
click at [482, 122] on div "Worksheet Property Info Property Setup Add Property Unit Template property Clon…" at bounding box center [898, 366] width 1286 height 579
click at [1512, 27] on span "MW" at bounding box center [1502, 24] width 23 height 23
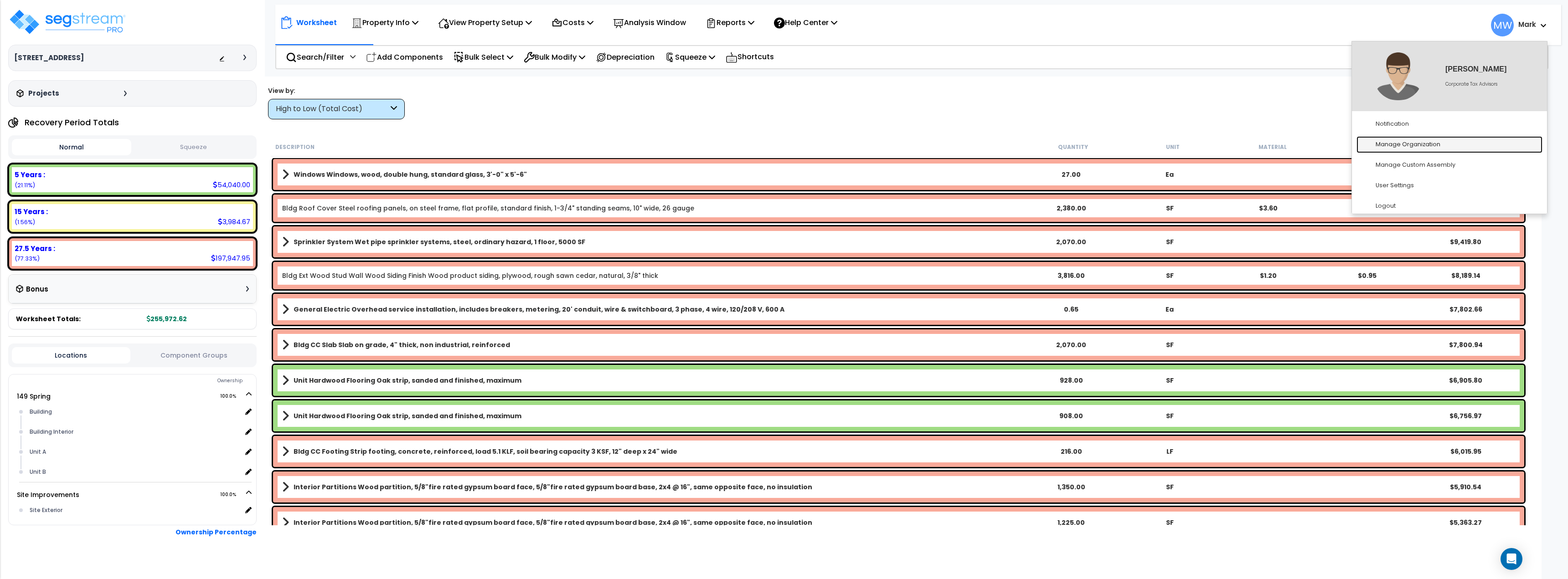
click at [1416, 139] on link "Manage Organization" at bounding box center [1450, 145] width 186 height 17
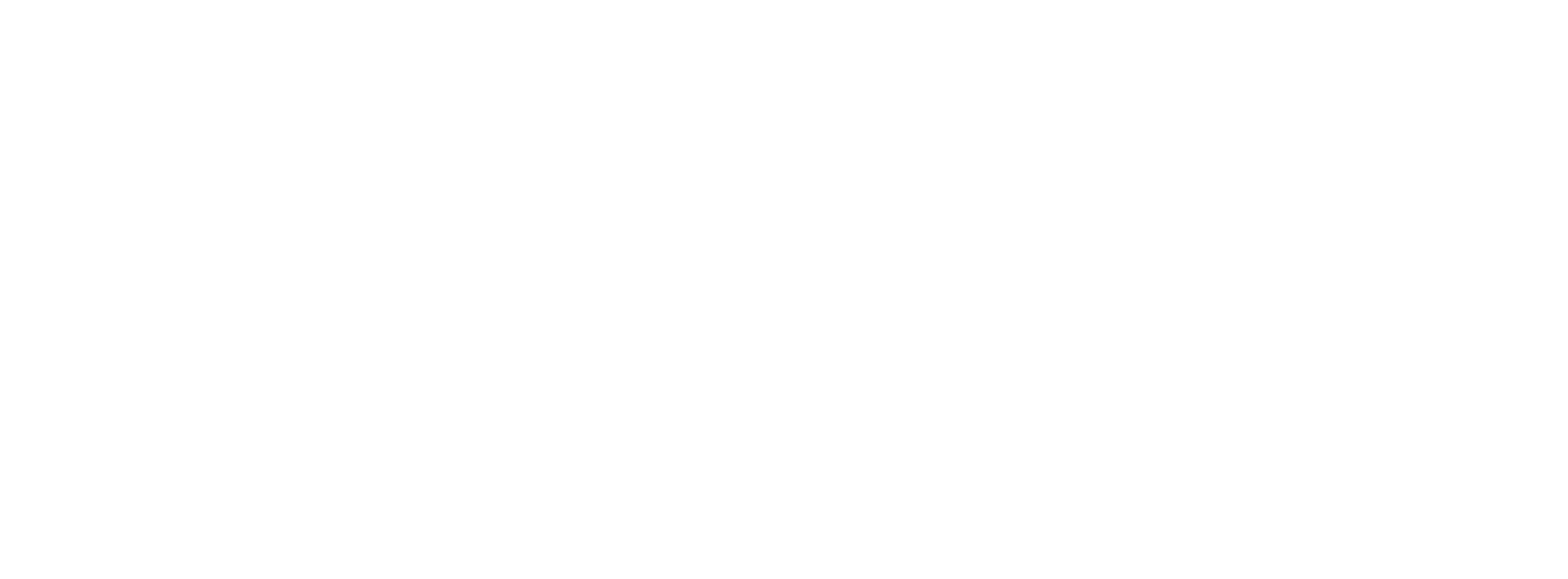
type input "Corporate Tax Advisors"
type input "[STREET_ADDRESS]"
type input "[EMAIL_ADDRESS][DOMAIN_NAME]"
type input "2569707129"
type input "[PERSON_NAME]"
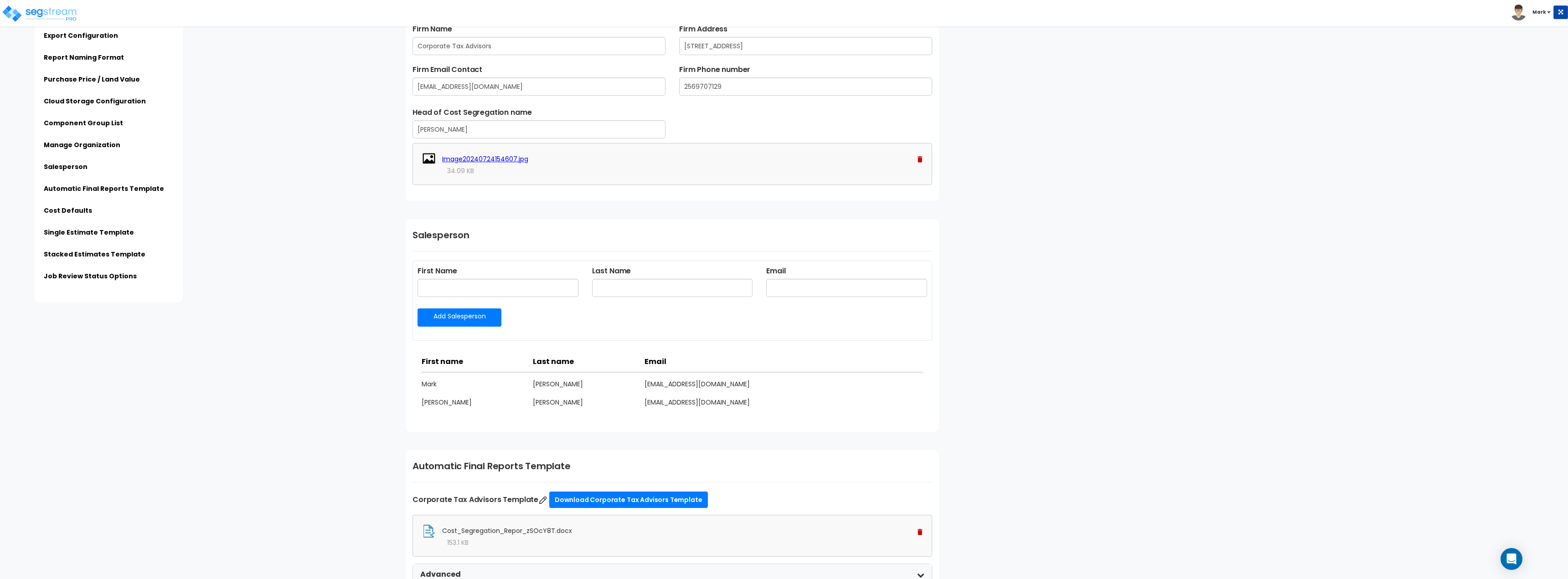
scroll to position [865, 0]
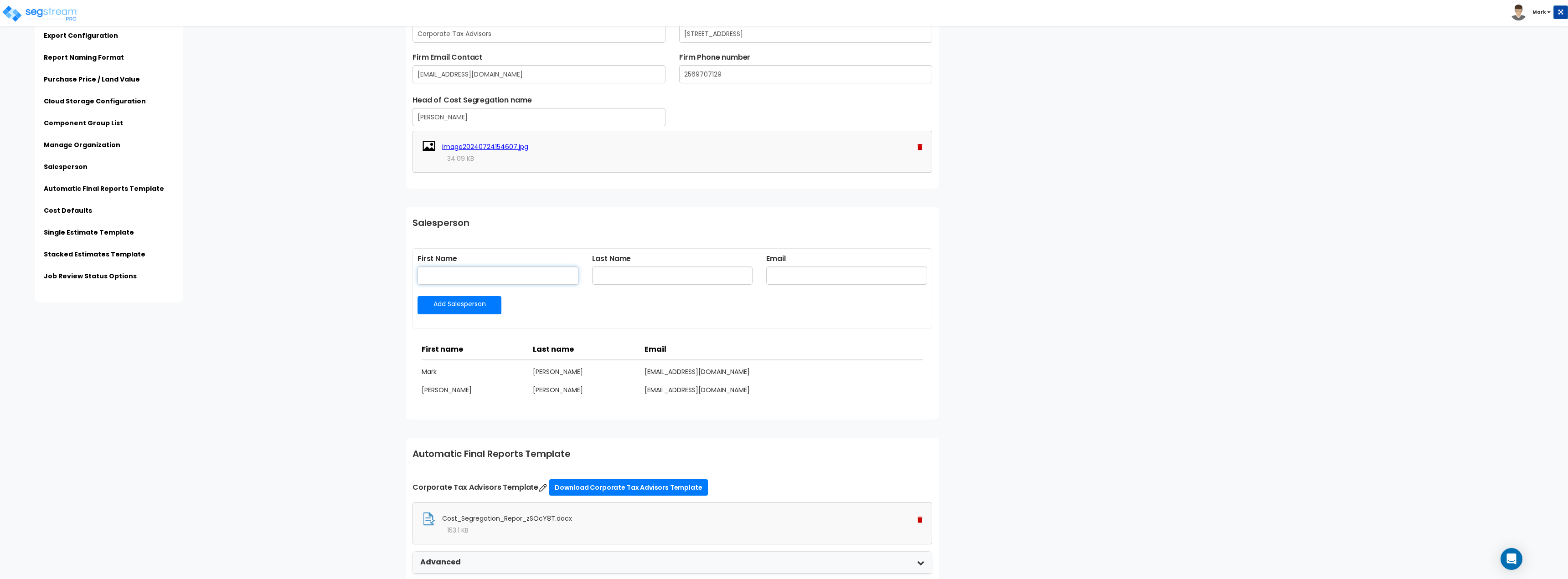
click at [466, 283] on input "text" at bounding box center [498, 276] width 161 height 18
type input "[PERSON_NAME]"
type input "Wadew@corporatetaxadvisors.com"
click at [480, 303] on link "Add Salesperson" at bounding box center [460, 305] width 84 height 18
